Goal: Task Accomplishment & Management: Manage account settings

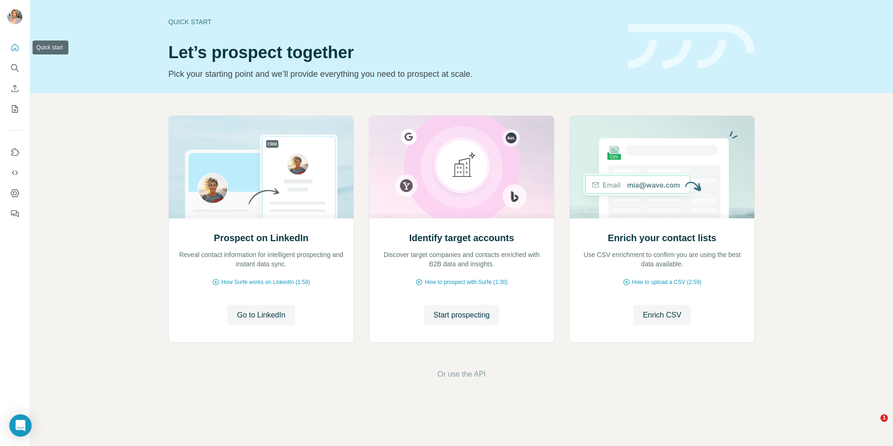
click at [15, 45] on icon "Quick start" at bounding box center [14, 47] width 9 height 9
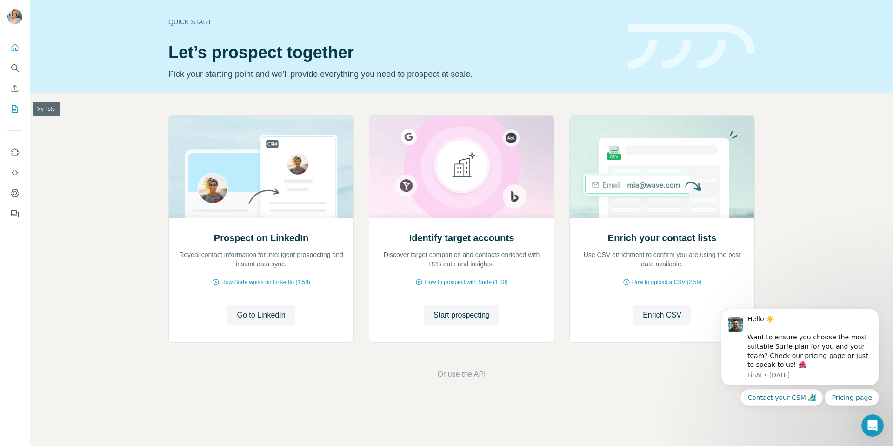
click at [11, 112] on icon "My lists" at bounding box center [14, 108] width 9 height 9
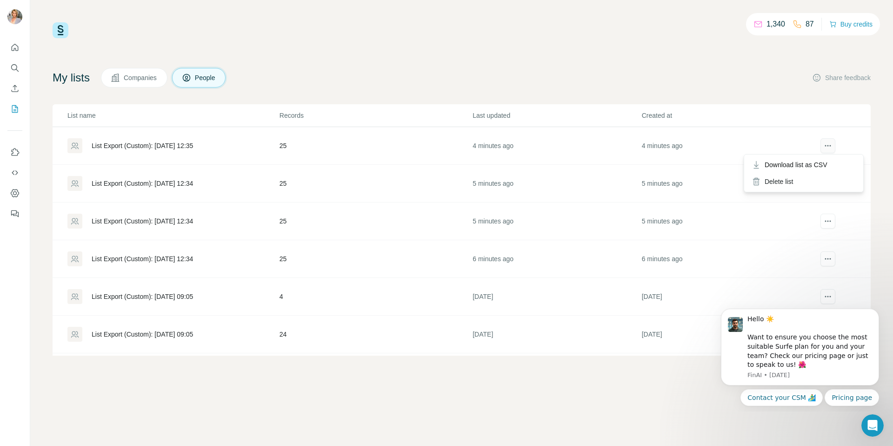
click at [825, 147] on icon "actions" at bounding box center [827, 145] width 9 height 9
click at [788, 181] on div "Delete list" at bounding box center [803, 181] width 115 height 17
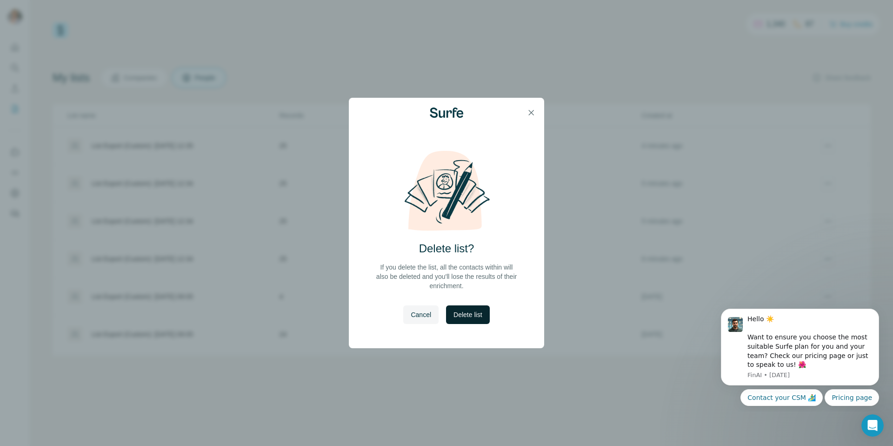
click at [465, 319] on span "Delete list" at bounding box center [467, 314] width 28 height 9
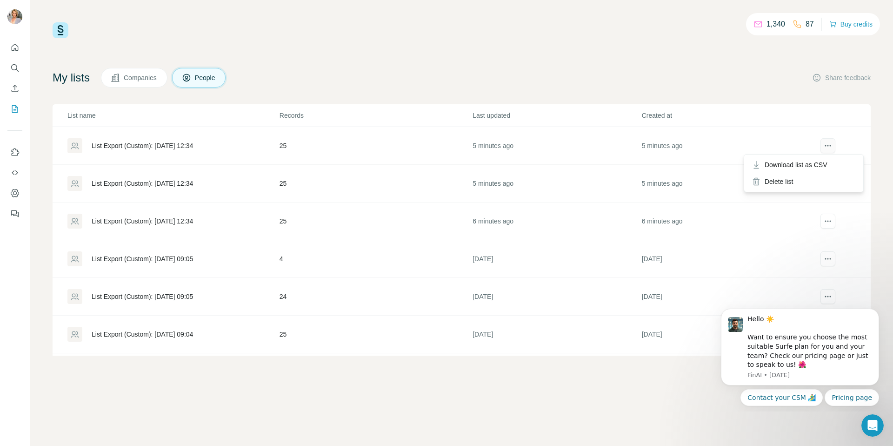
click at [824, 144] on icon "actions" at bounding box center [827, 145] width 9 height 9
click at [785, 182] on div "Delete list" at bounding box center [803, 181] width 115 height 17
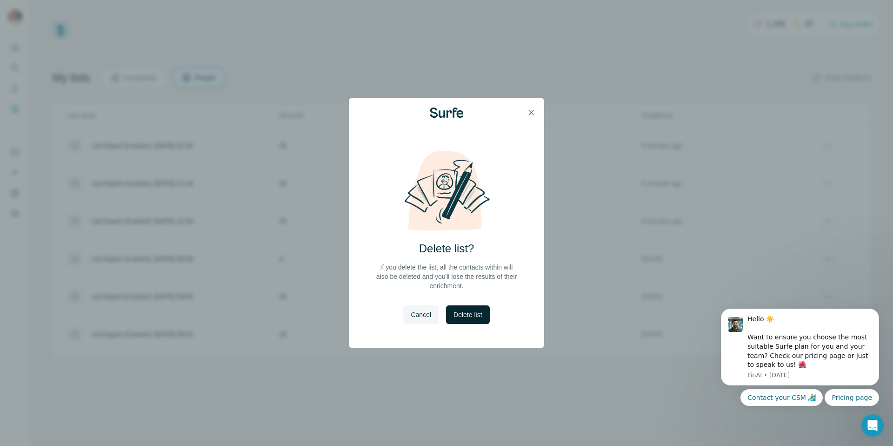
click at [474, 313] on span "Delete list" at bounding box center [467, 314] width 28 height 9
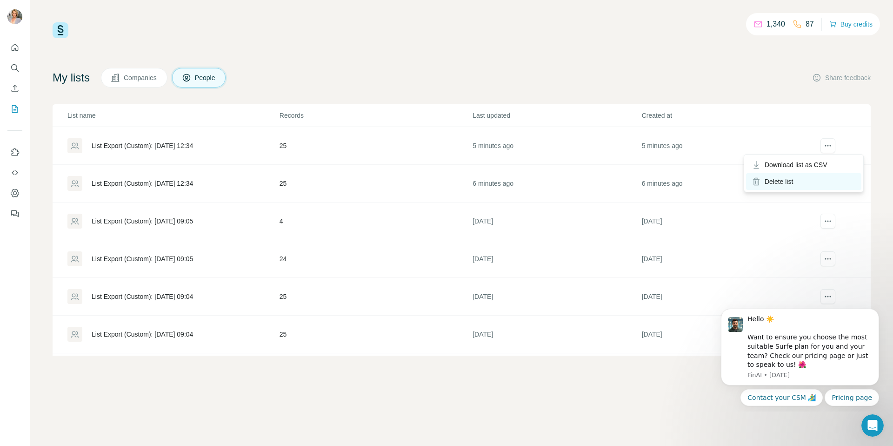
click at [784, 186] on div "Delete list" at bounding box center [803, 181] width 115 height 17
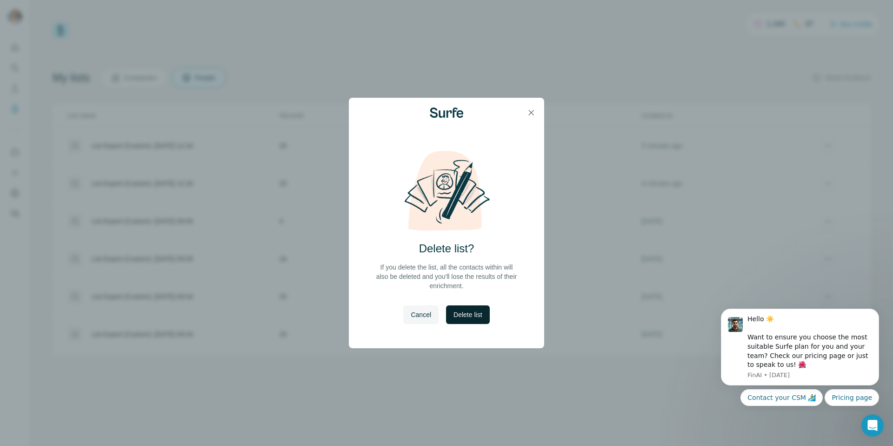
click at [474, 320] on button "Delete list" at bounding box center [467, 314] width 43 height 19
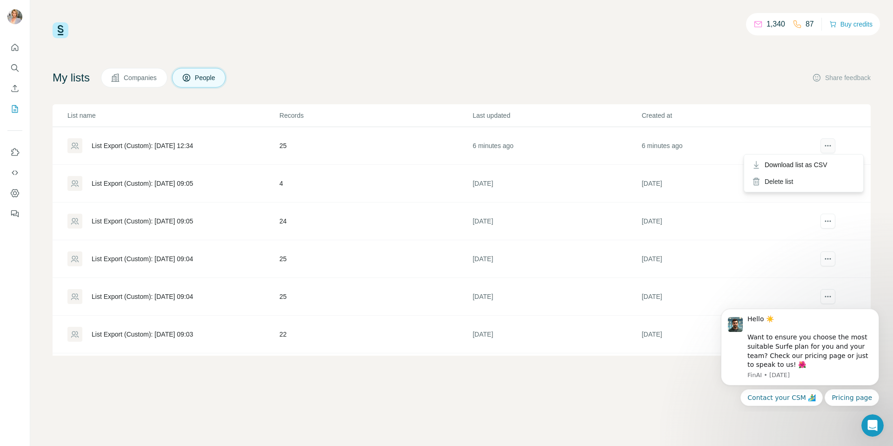
click at [827, 144] on icon "actions" at bounding box center [827, 145] width 9 height 9
click at [784, 186] on div "Delete list" at bounding box center [803, 181] width 115 height 17
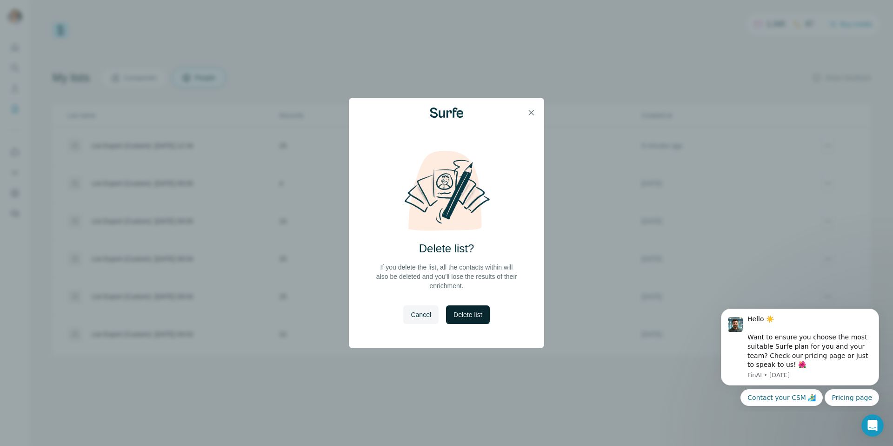
click at [482, 318] on span "Delete list" at bounding box center [467, 314] width 28 height 9
